Goal: Information Seeking & Learning: Learn about a topic

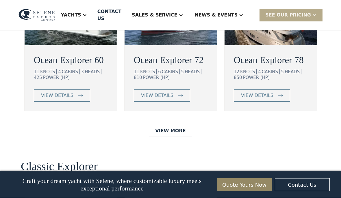
scroll to position [1100, 0]
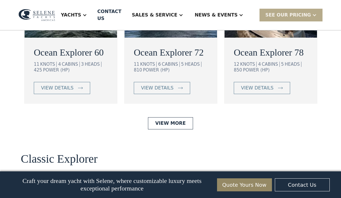
click at [178, 129] on link "View More" at bounding box center [170, 123] width 45 height 12
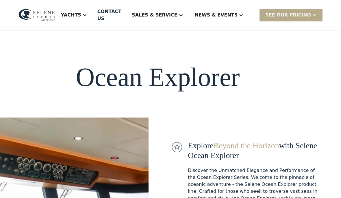
click at [91, 17] on div "Yachts" at bounding box center [74, 14] width 38 height 23
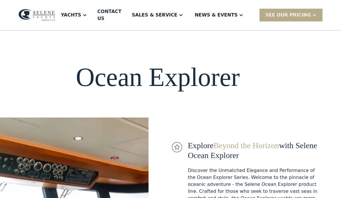
click at [177, 14] on div "Sales & Service" at bounding box center [154, 15] width 45 height 7
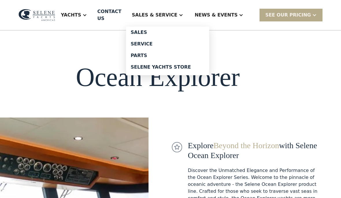
click at [296, 63] on div "Ocean Explorer" at bounding box center [160, 77] width 320 height 29
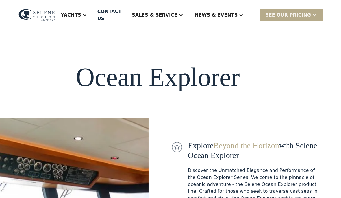
click at [228, 14] on div "News & EVENTS" at bounding box center [216, 15] width 43 height 7
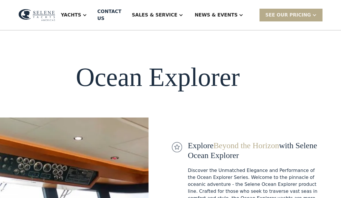
click at [304, 12] on div "SEE Our Pricing" at bounding box center [288, 15] width 46 height 7
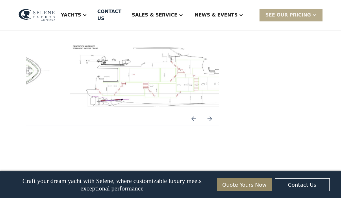
scroll to position [879, 0]
